Goal: Task Accomplishment & Management: Use online tool/utility

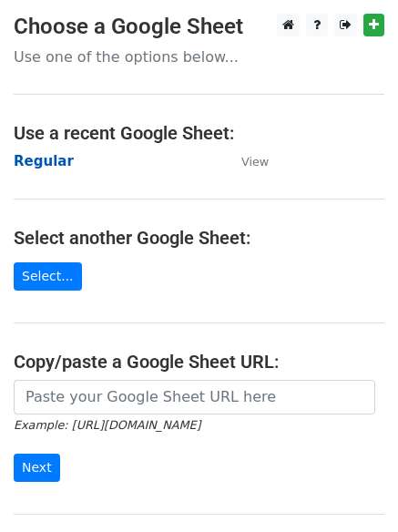
click at [38, 164] on strong "Regular" at bounding box center [44, 161] width 60 height 16
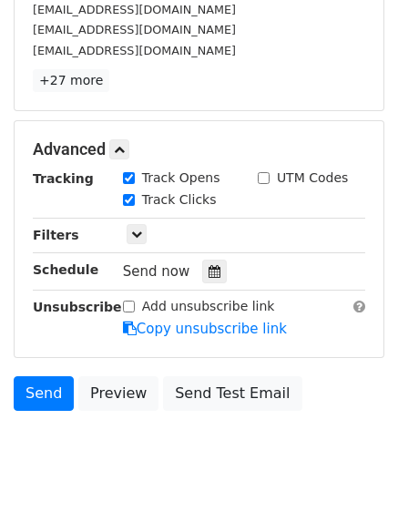
scroll to position [354, 0]
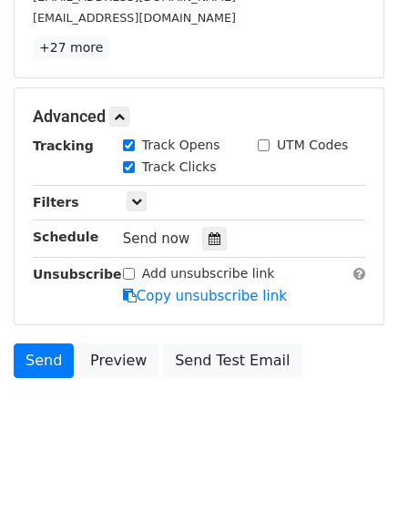
click at [209, 227] on div "Send now" at bounding box center [230, 239] width 214 height 25
drag, startPoint x: 207, startPoint y: 242, endPoint x: 175, endPoint y: 244, distance: 31.9
click at [209, 242] on icon at bounding box center [215, 238] width 12 height 13
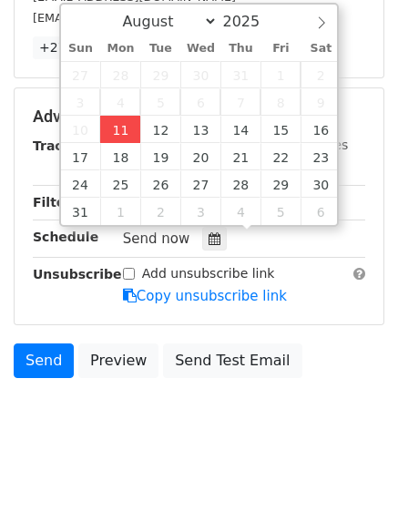
type input "2025-08-11 12:00"
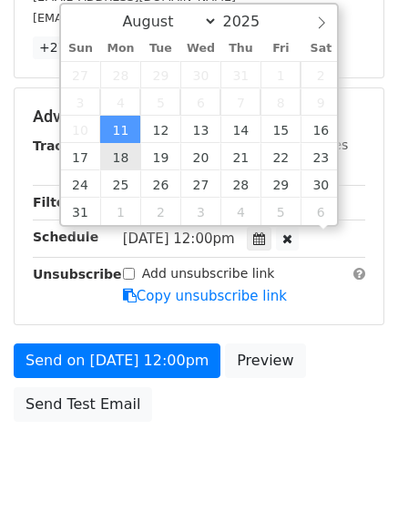
scroll to position [1, 0]
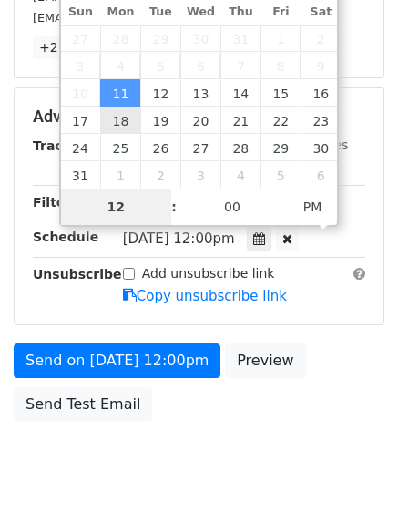
type input "4"
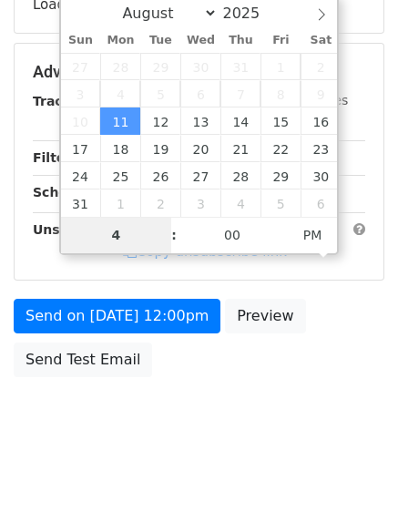
scroll to position [325, 0]
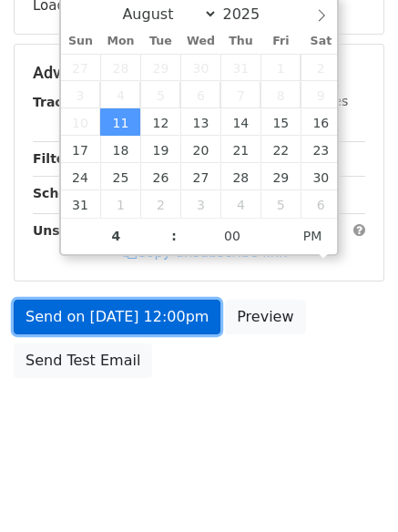
type input "2025-08-11 16:00"
click at [130, 310] on link "Send on Aug 11 at 12:00pm" at bounding box center [117, 317] width 207 height 35
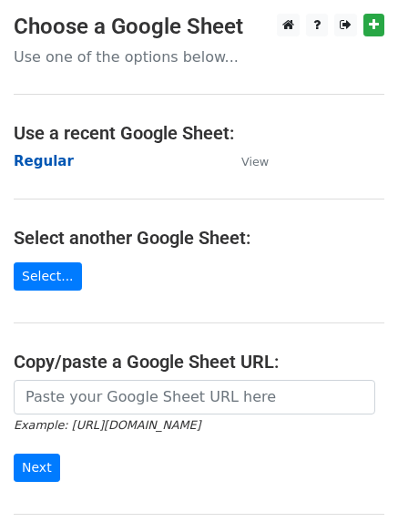
click at [36, 159] on strong "Regular" at bounding box center [44, 161] width 60 height 16
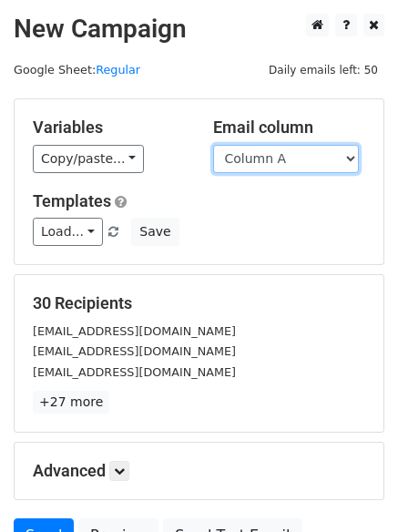
click at [299, 165] on select "Column A Column B Column C" at bounding box center [286, 159] width 146 height 28
select select "Column B"
click at [213, 145] on select "Column A Column B Column C" at bounding box center [286, 159] width 146 height 28
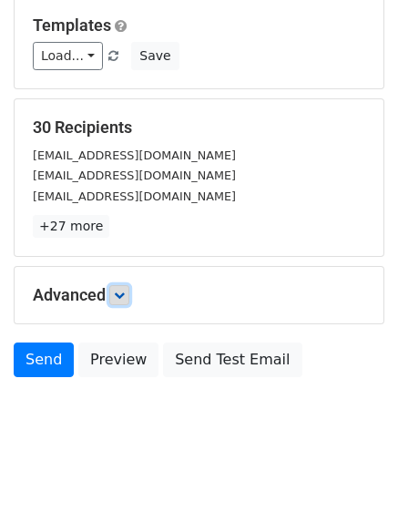
click at [125, 286] on link at bounding box center [119, 295] width 20 height 20
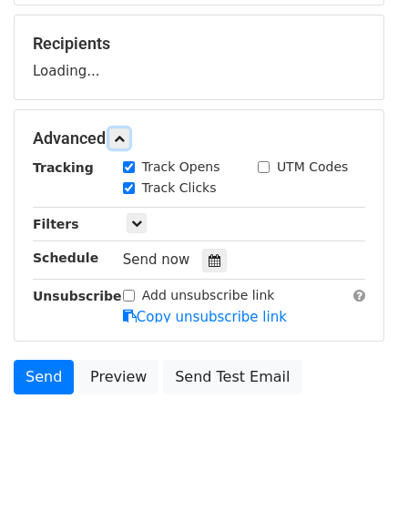
scroll to position [262, 0]
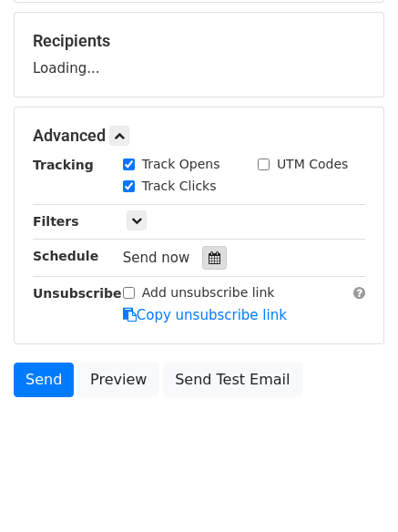
click at [202, 265] on div at bounding box center [214, 258] width 25 height 24
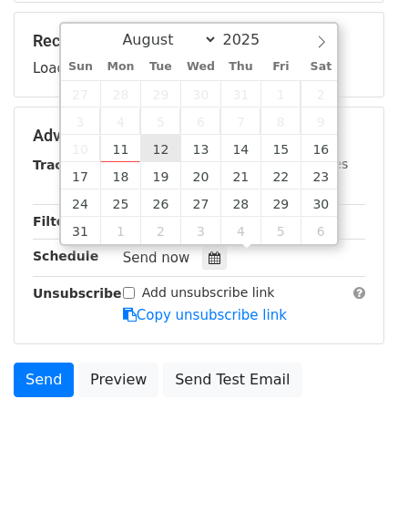
type input "2025-08-12 12:00"
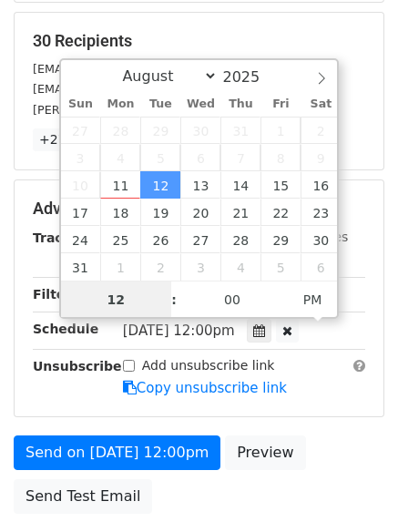
scroll to position [1, 0]
type input "4"
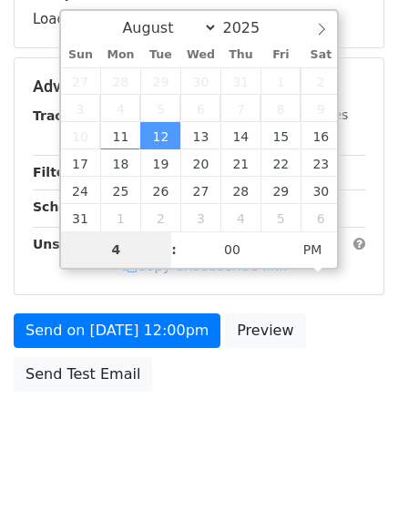
scroll to position [325, 0]
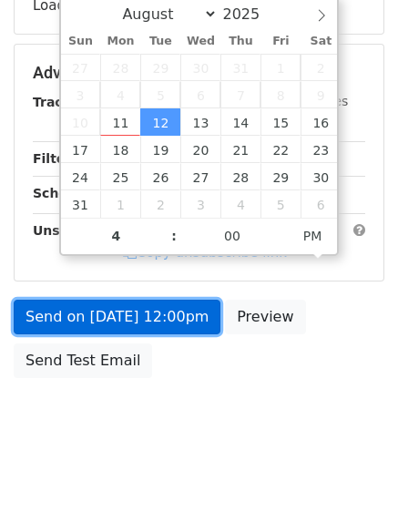
type input "2025-08-12 16:00"
click at [130, 318] on link "Send on Aug 12 at 12:00pm" at bounding box center [117, 317] width 207 height 35
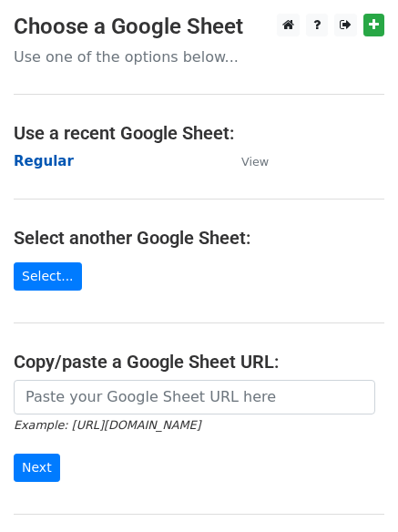
click at [51, 158] on strong "Regular" at bounding box center [44, 161] width 60 height 16
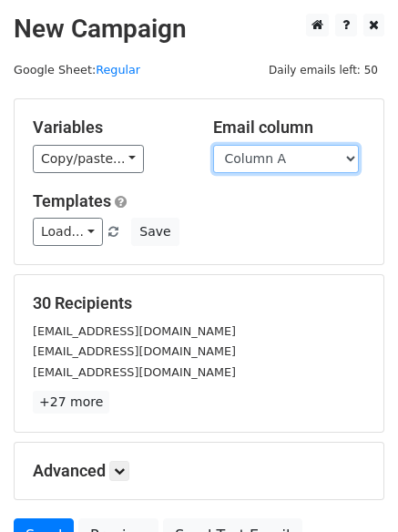
click at [311, 168] on select "Column A Column B Column C" at bounding box center [286, 159] width 146 height 28
select select "Column C"
click at [213, 145] on select "Column A Column B Column C" at bounding box center [286, 159] width 146 height 28
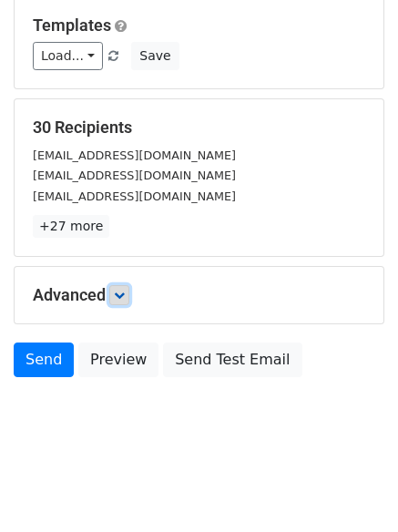
click at [125, 294] on icon at bounding box center [119, 295] width 11 height 11
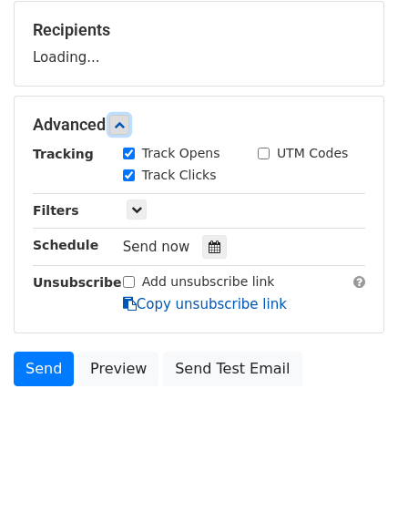
scroll to position [277, 0]
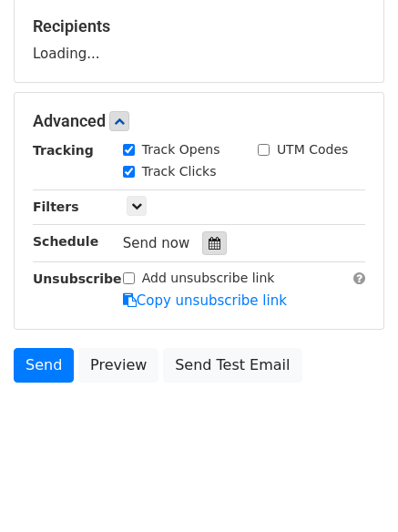
click at [209, 247] on icon at bounding box center [215, 243] width 12 height 13
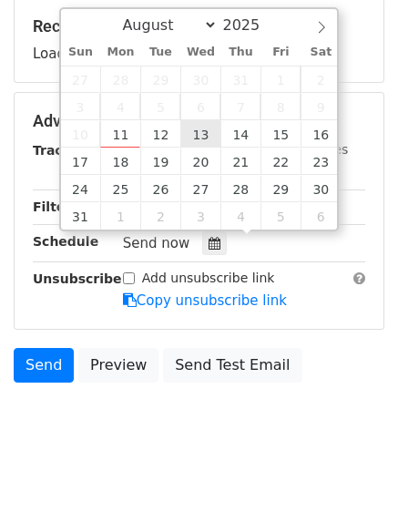
type input "2025-08-13 12:00"
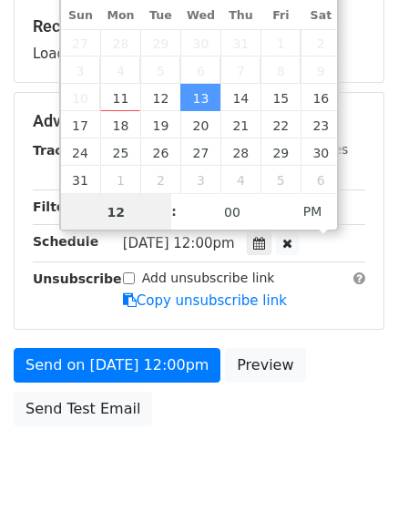
scroll to position [1, 0]
type input "6"
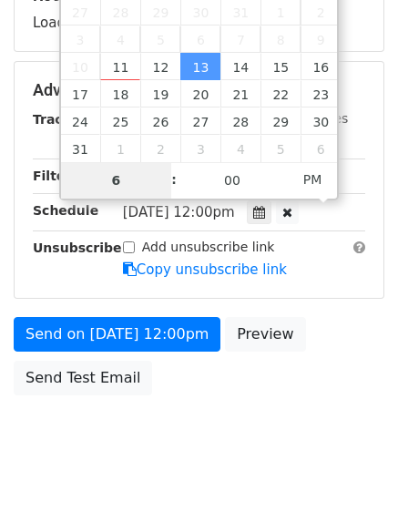
scroll to position [325, 0]
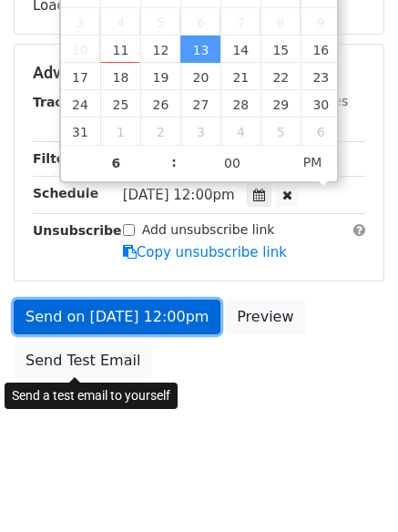
type input "2025-08-13 18:00"
click at [110, 307] on link "Send on Aug 13 at 12:00pm" at bounding box center [117, 317] width 207 height 35
